Goal: Task Accomplishment & Management: Manage account settings

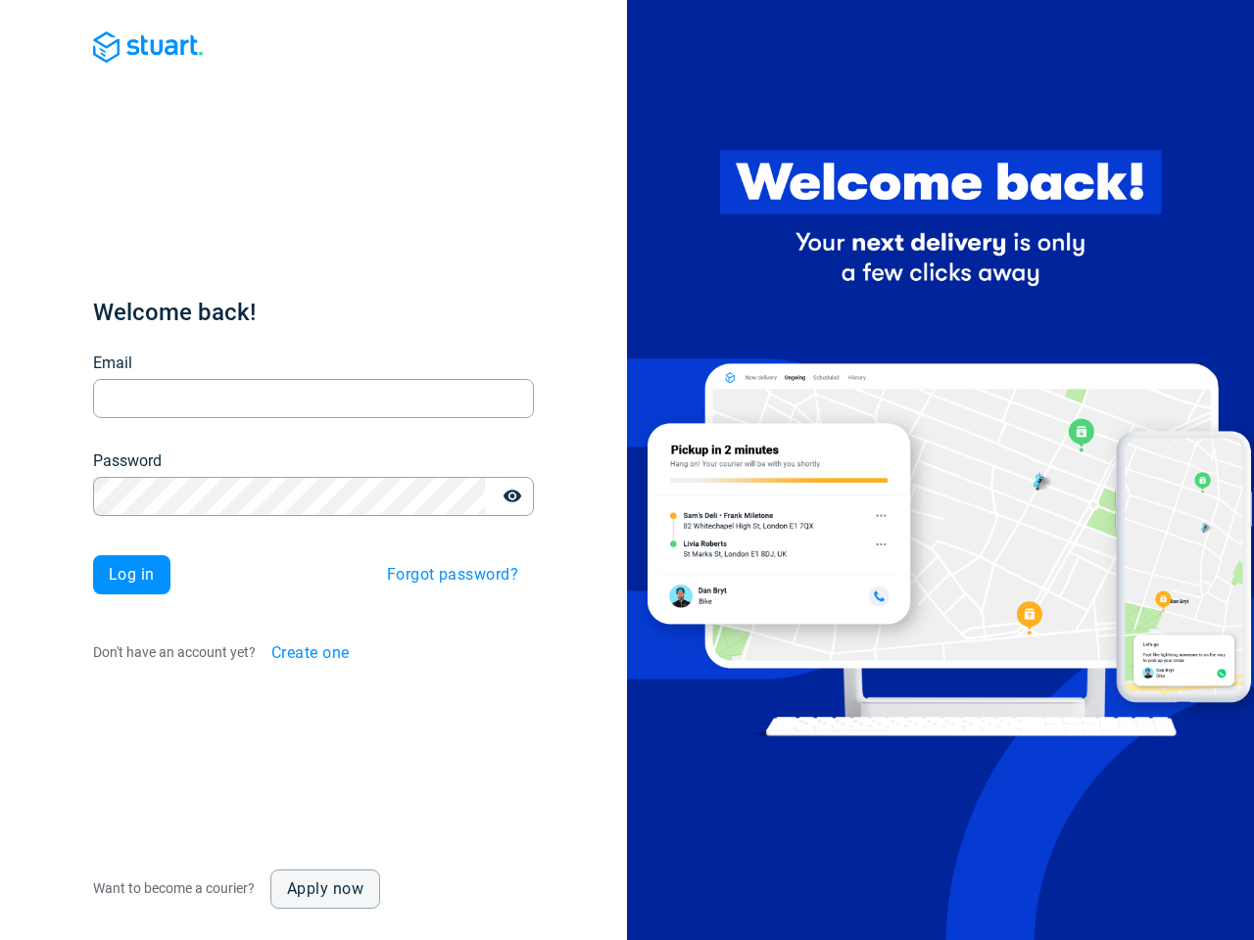
click at [627, 470] on div at bounding box center [940, 470] width 627 height 940
click at [313, 399] on input "Email" at bounding box center [313, 399] width 441 height 38
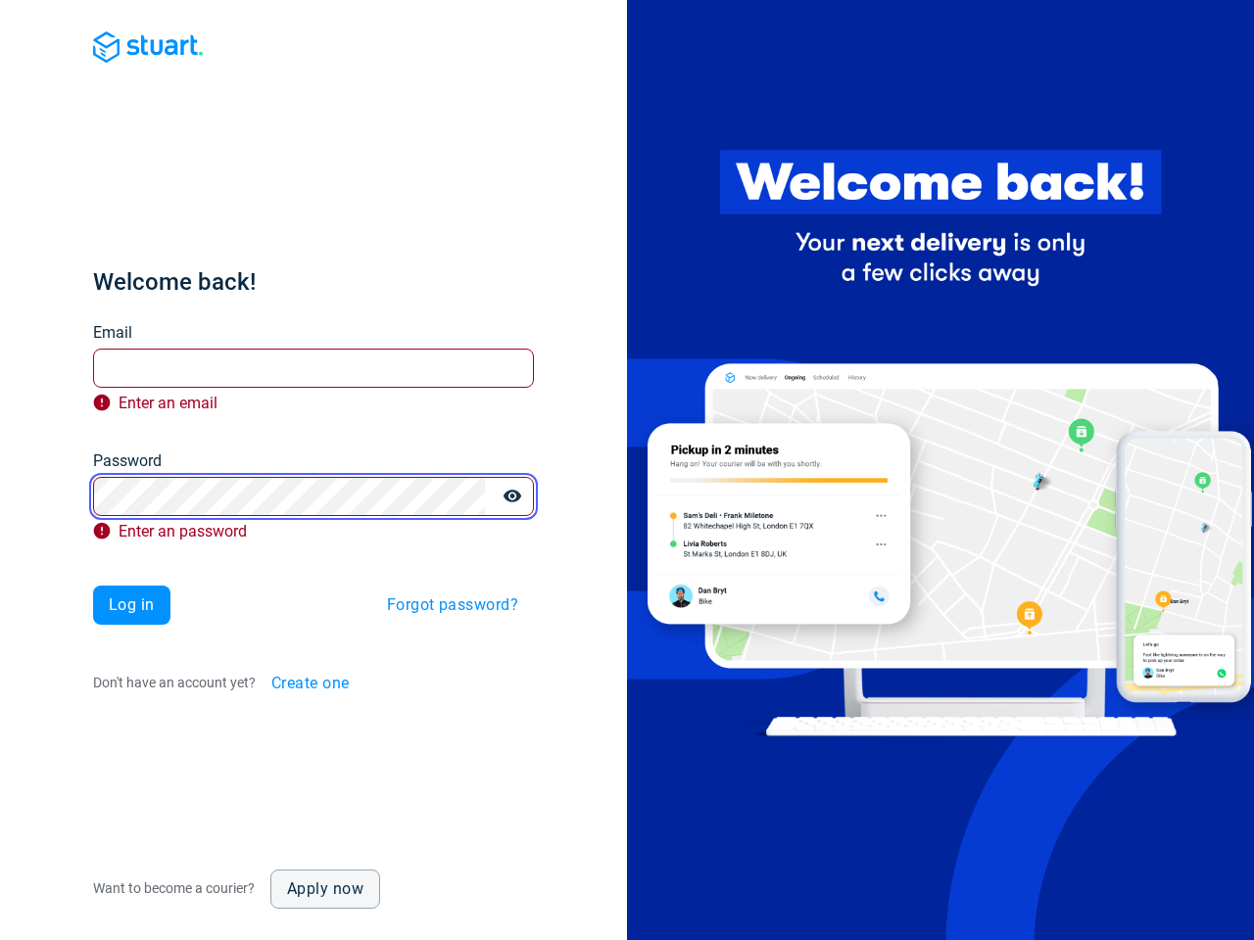
click at [512, 497] on button "button" at bounding box center [512, 496] width 39 height 39
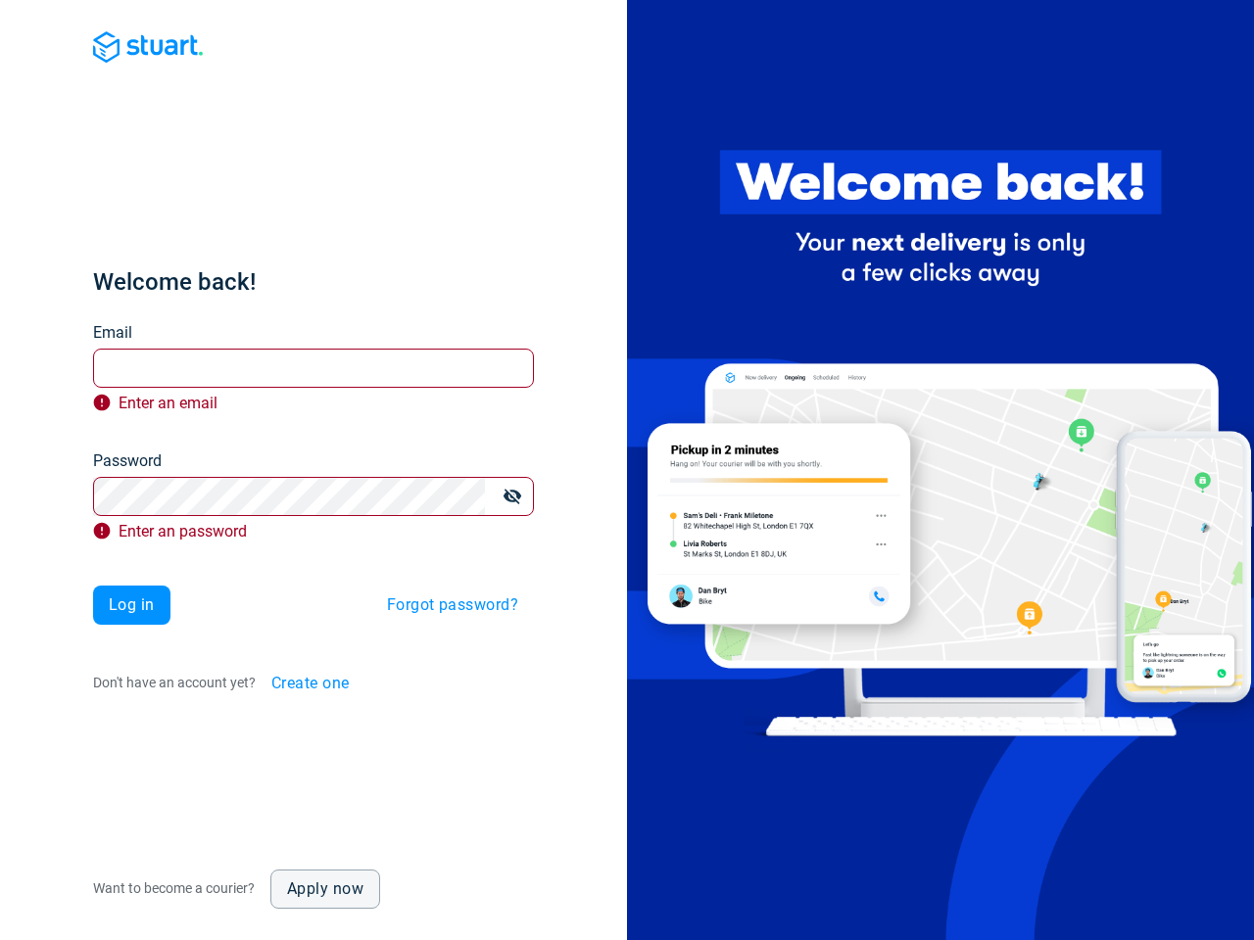
click at [452, 575] on div "Welcome back! Email Email Enter an email Password Password Enter an password Lo…" at bounding box center [313, 484] width 441 height 437
click at [314, 653] on div "Welcome back! Email Email Enter an email Password Password Enter an password Lo…" at bounding box center [313, 484] width 441 height 437
